Goal: Navigation & Orientation: Find specific page/section

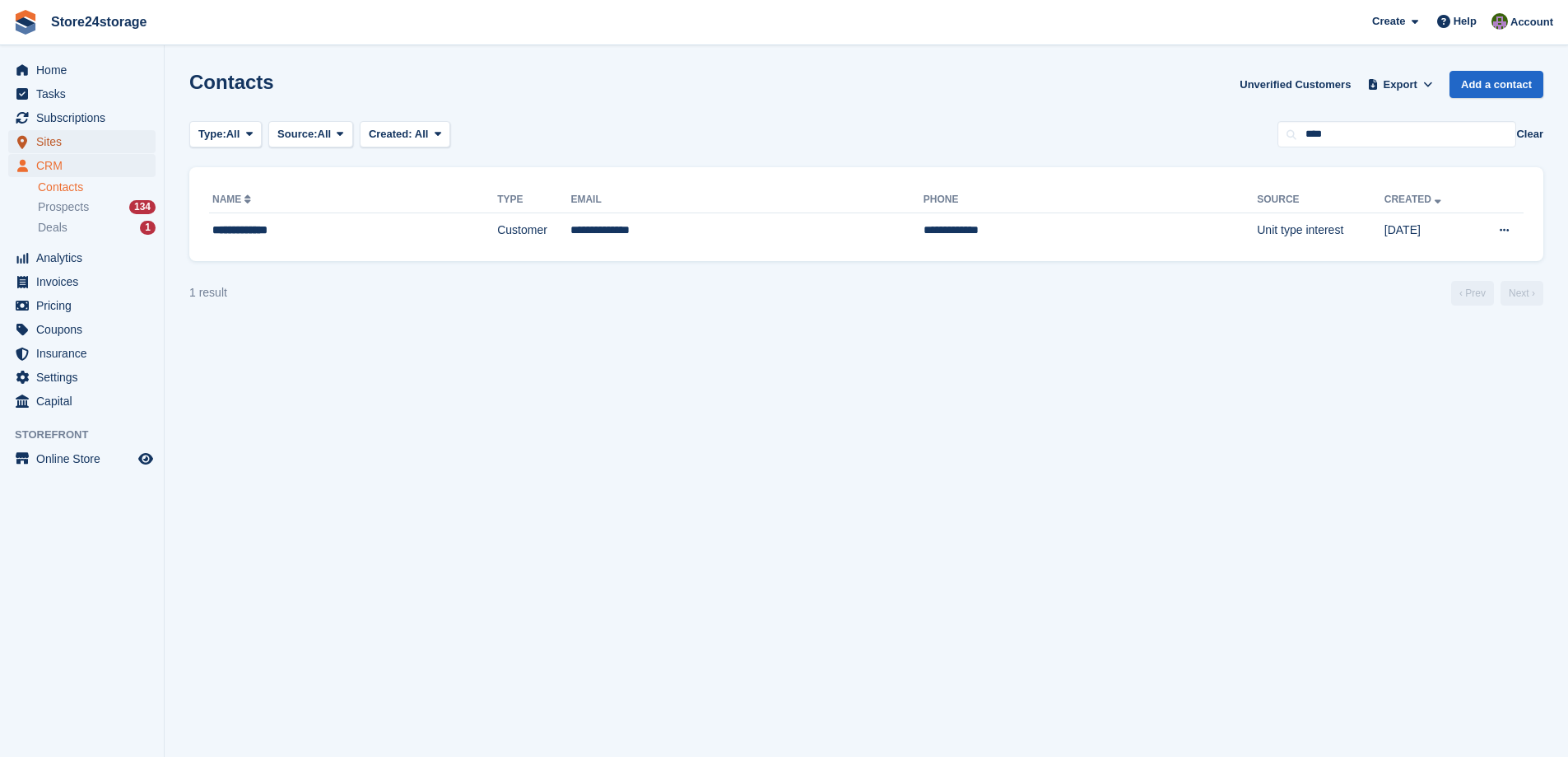
click at [114, 147] on span "Sites" at bounding box center [85, 142] width 99 height 23
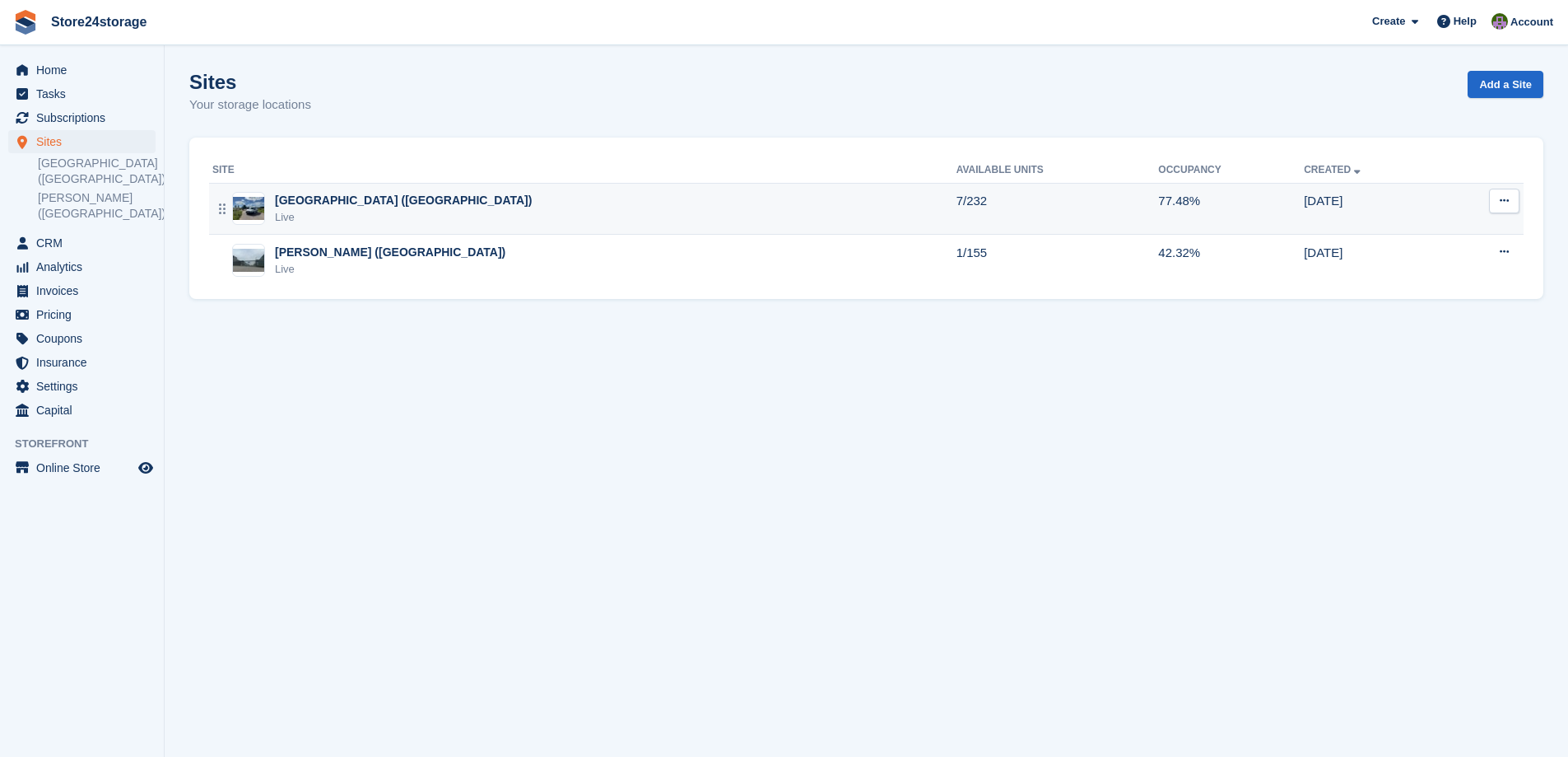
click at [529, 210] on div "Manston Airport (Kent) Live" at bounding box center [585, 208] width 745 height 33
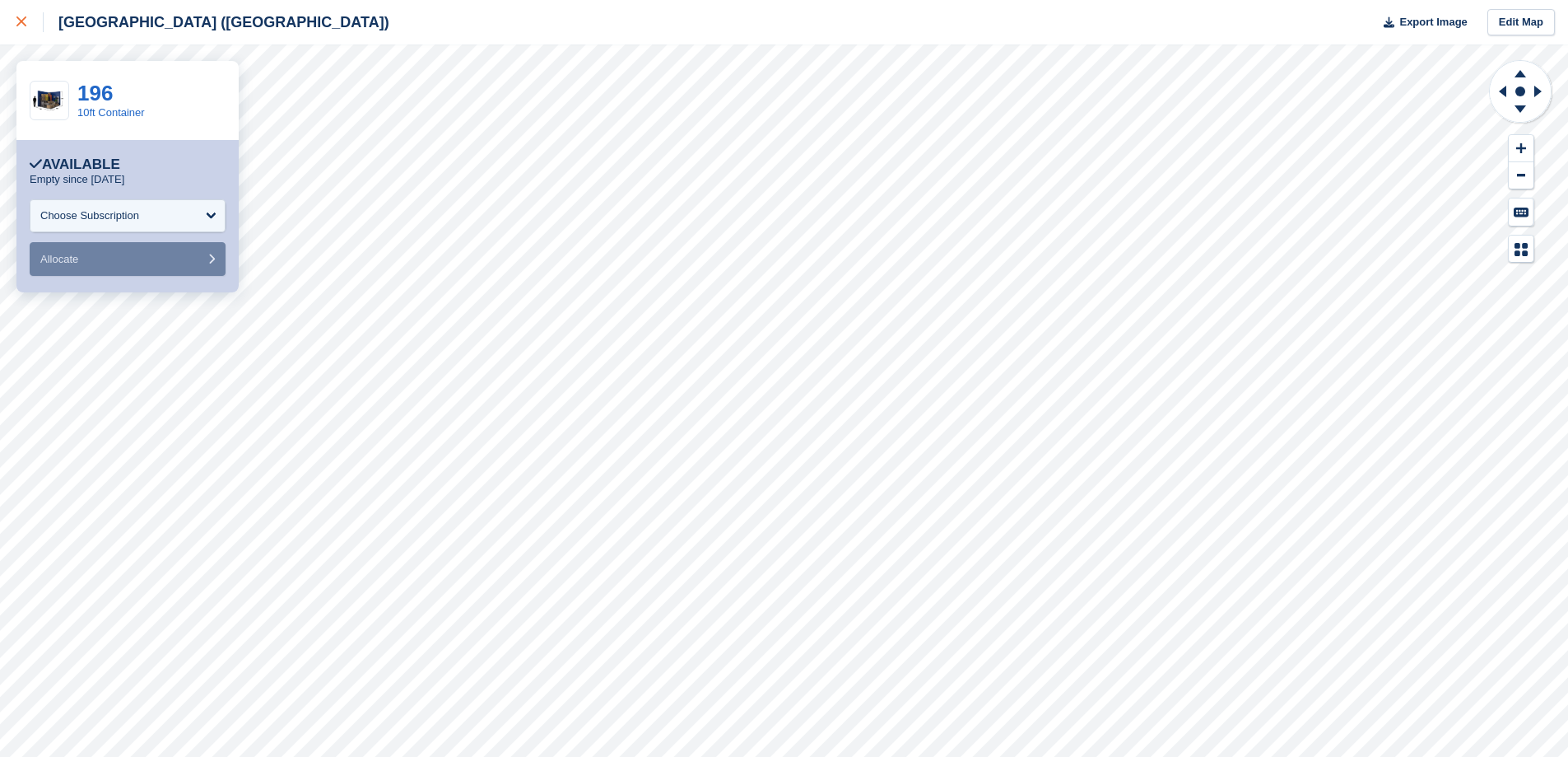
click at [19, 19] on icon at bounding box center [21, 21] width 10 height 10
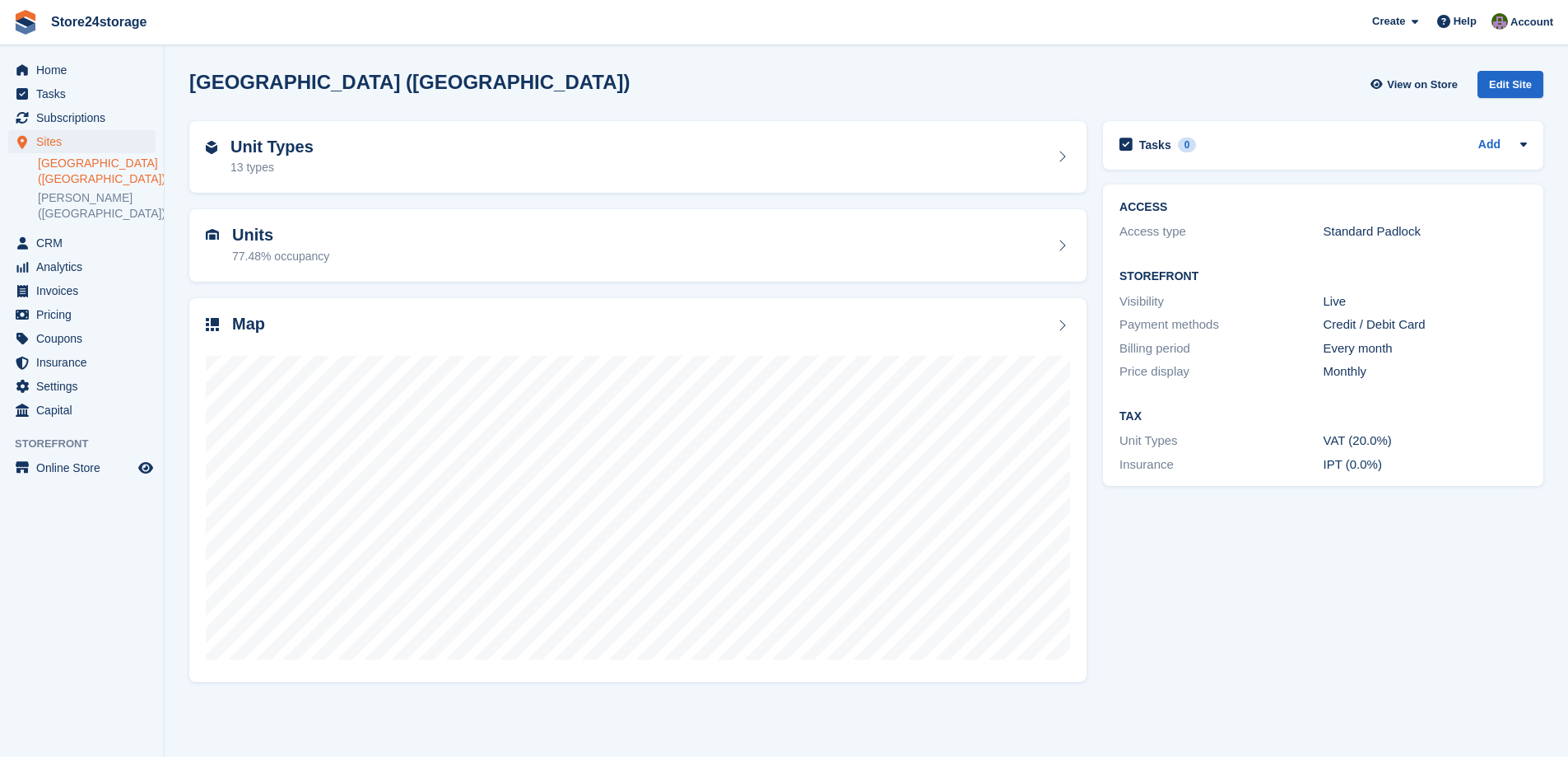
click at [92, 169] on link "[GEOGRAPHIC_DATA] ([GEOGRAPHIC_DATA])" at bounding box center [96, 171] width 117 height 31
click at [85, 119] on span "Subscriptions" at bounding box center [85, 118] width 99 height 23
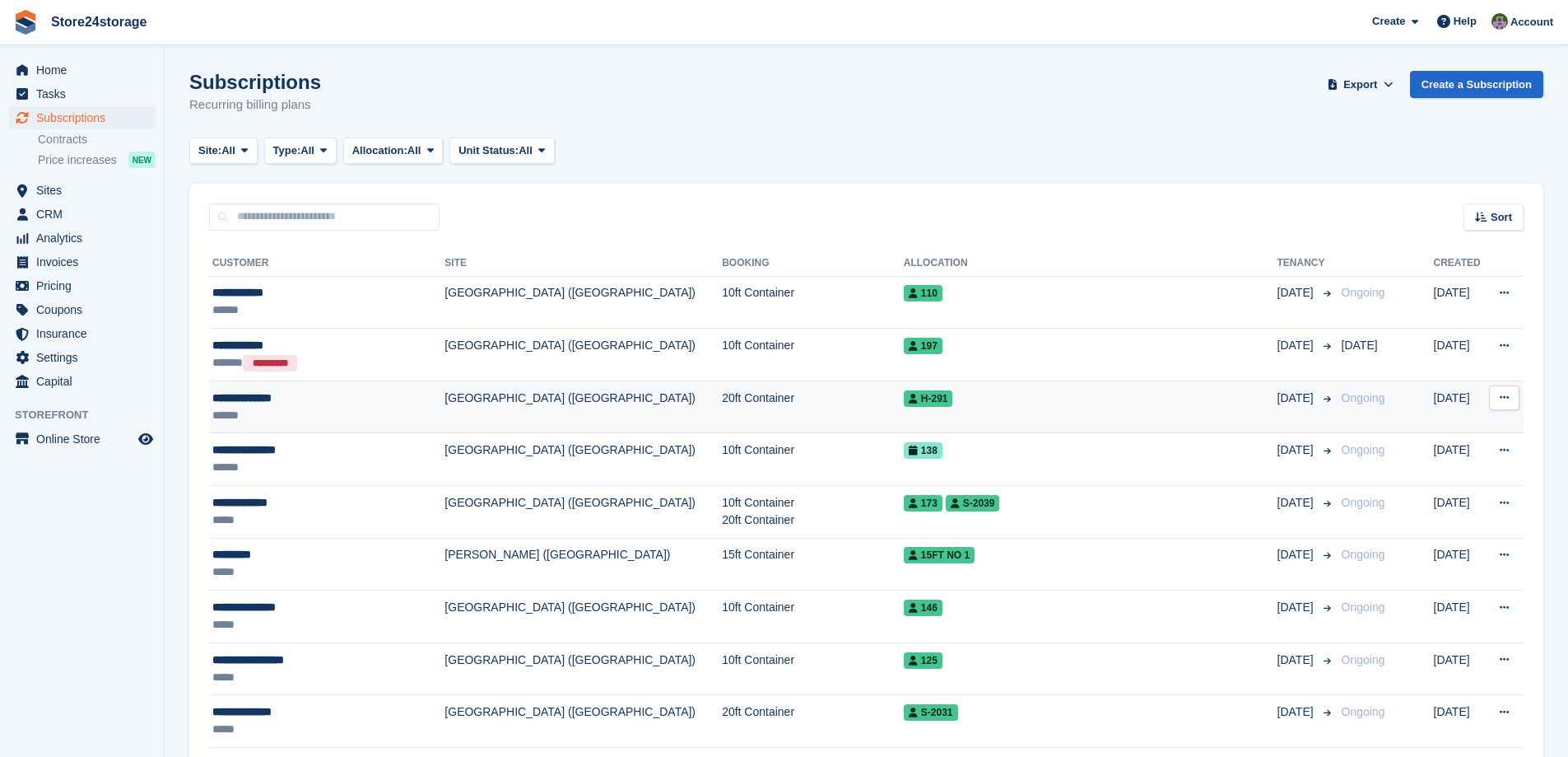
click at [322, 399] on div "**********" at bounding box center [317, 398] width 210 height 18
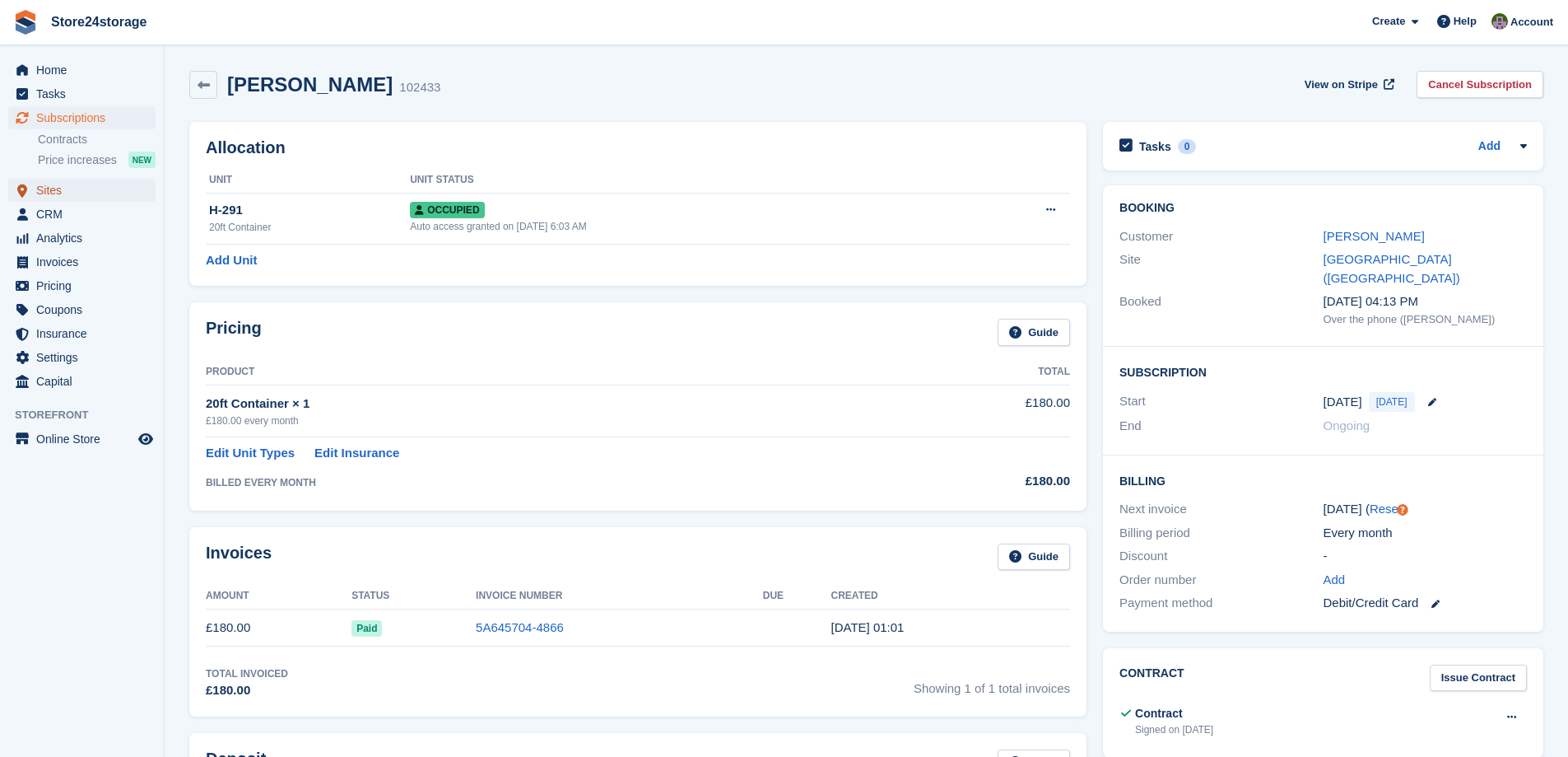
click at [81, 194] on span "Sites" at bounding box center [85, 190] width 99 height 23
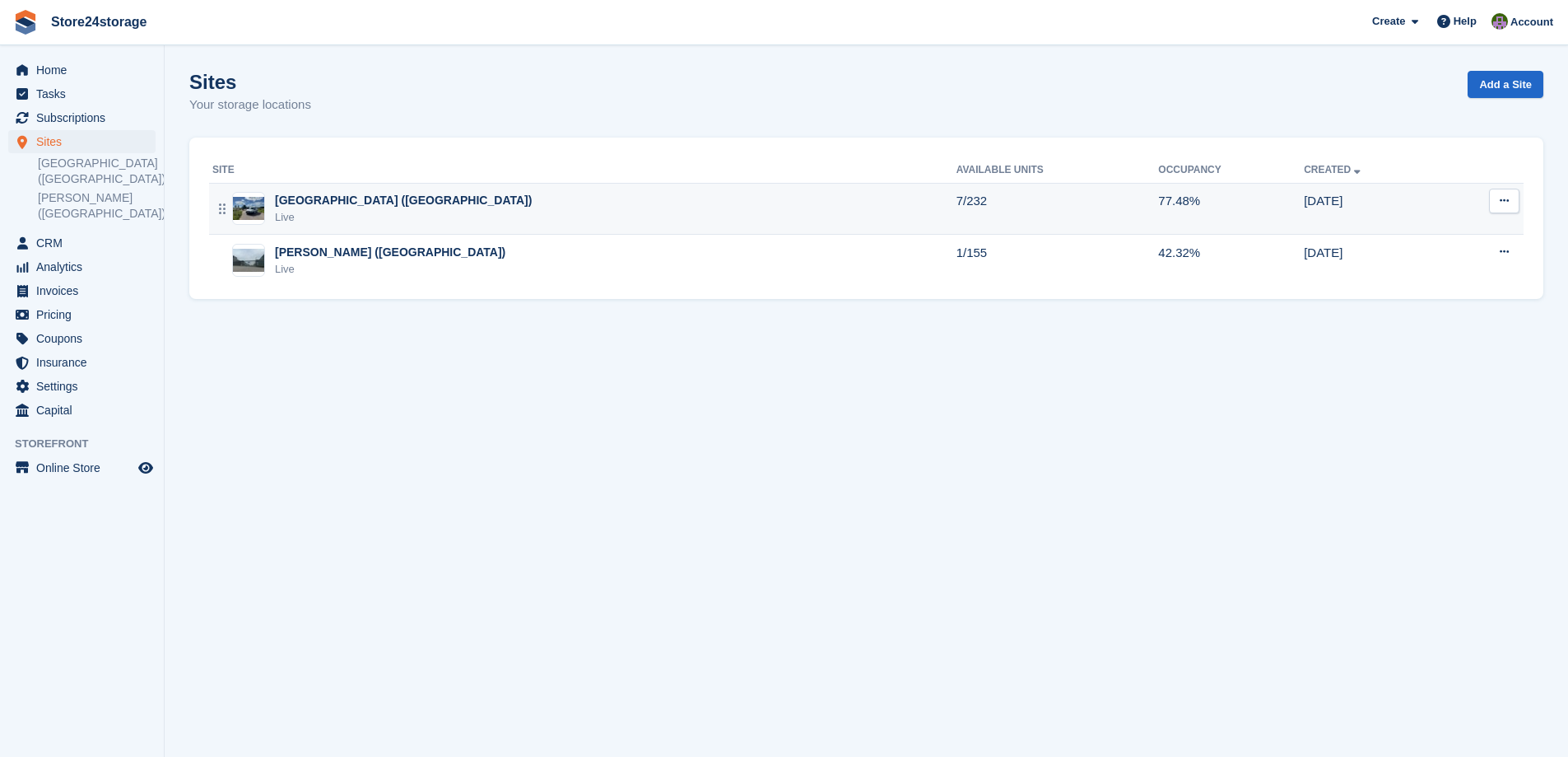
click at [661, 211] on div "Manston Airport (Kent) Live" at bounding box center [585, 208] width 745 height 33
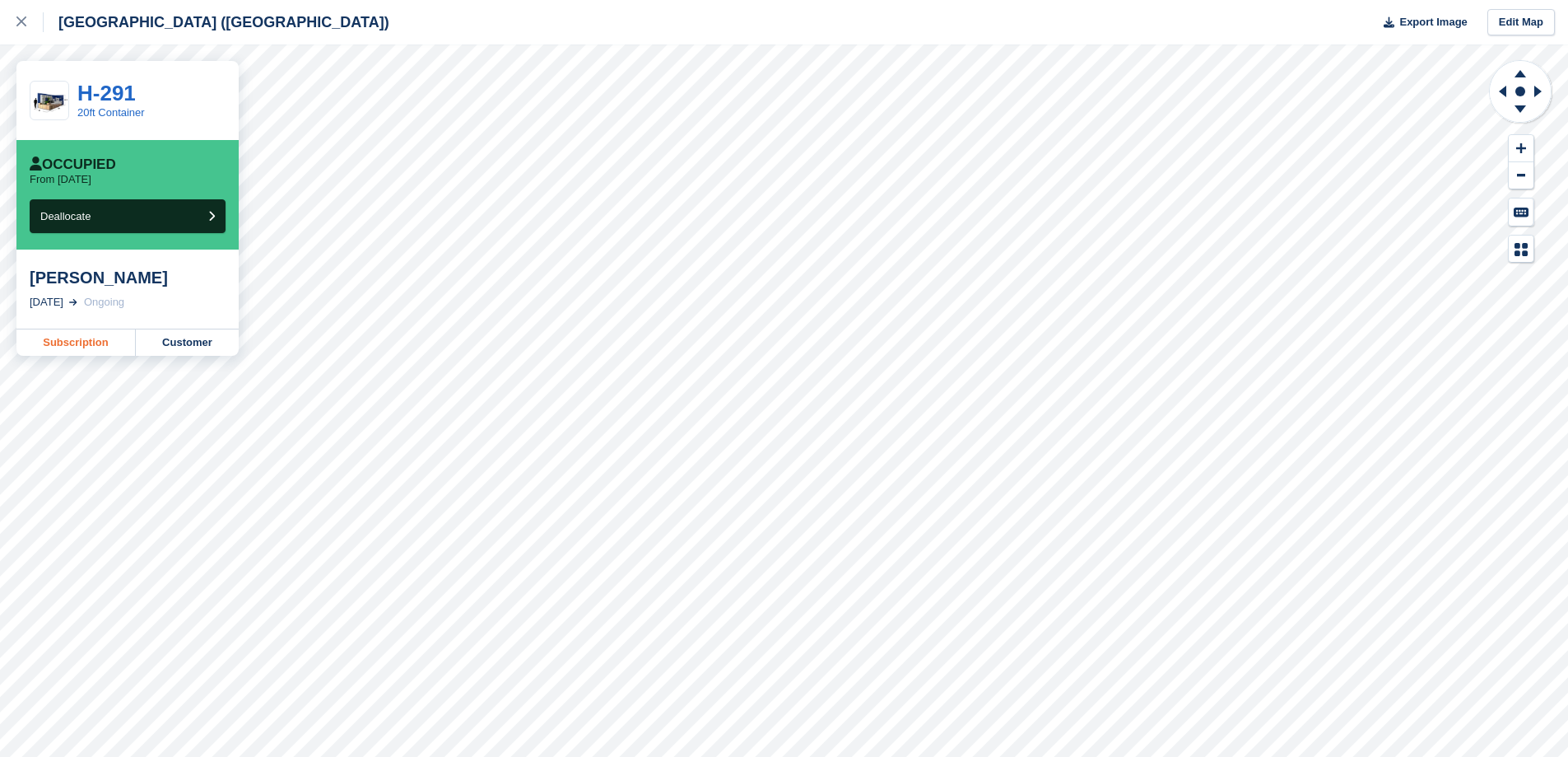
click at [81, 346] on link "Subscription" at bounding box center [76, 342] width 119 height 26
